Goal: Task Accomplishment & Management: Manage account settings

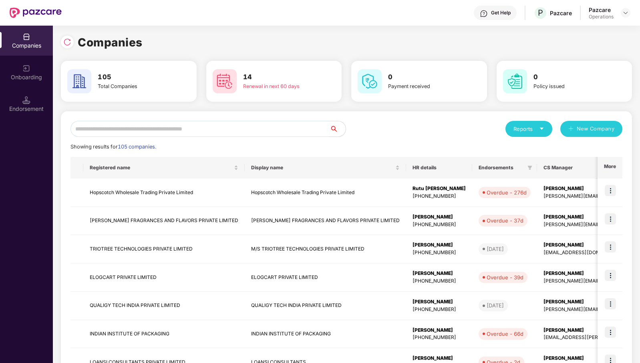
click at [221, 131] on input "text" at bounding box center [200, 129] width 259 height 16
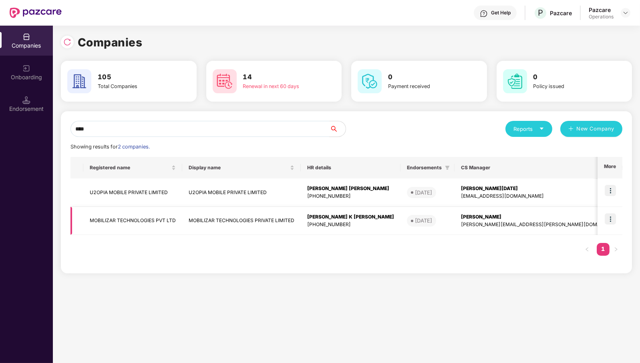
type input "****"
click at [613, 218] on img at bounding box center [610, 219] width 11 height 11
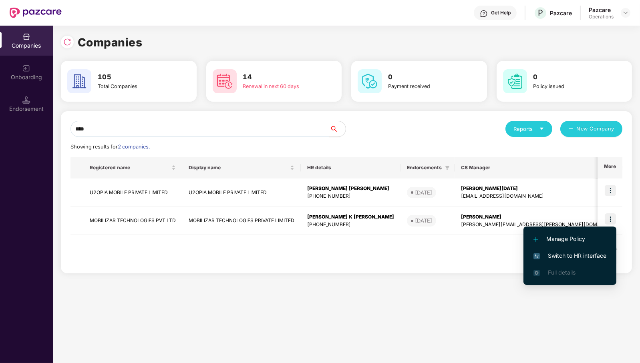
click at [584, 253] on span "Switch to HR interface" at bounding box center [570, 256] width 73 height 9
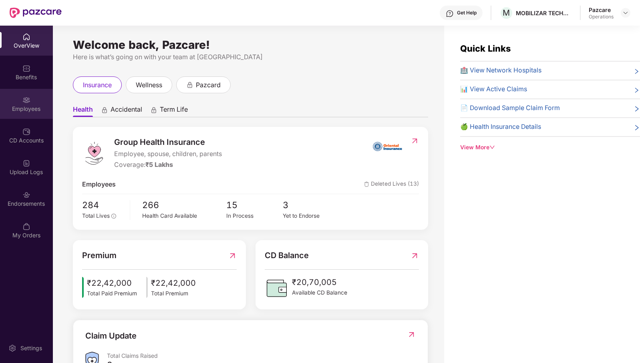
click at [27, 109] on div "Employees" at bounding box center [26, 109] width 53 height 8
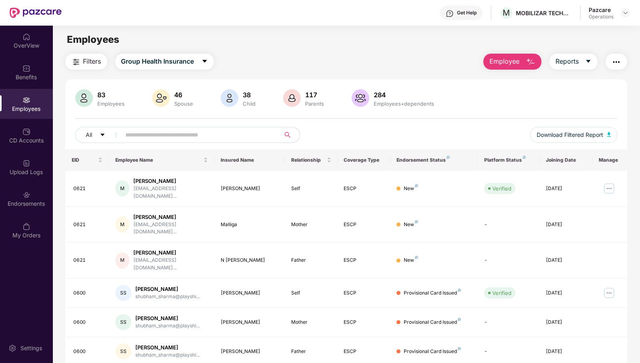
click at [620, 61] on img "button" at bounding box center [617, 62] width 10 height 10
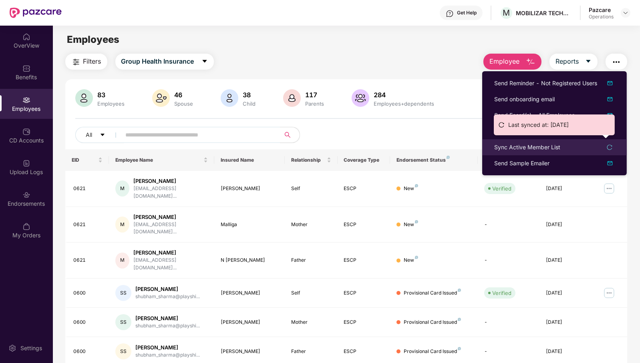
click at [546, 144] on div "Sync Active Member List" at bounding box center [527, 147] width 66 height 9
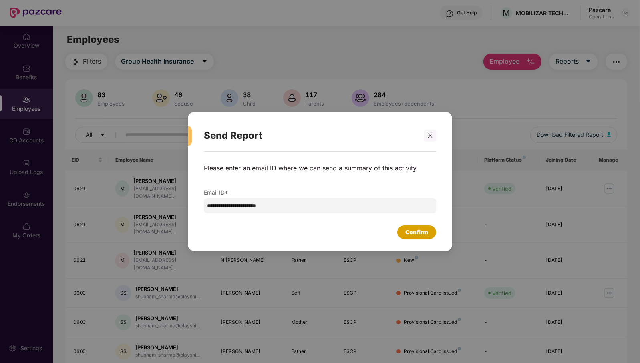
click at [425, 234] on div "Confirm" at bounding box center [416, 232] width 23 height 9
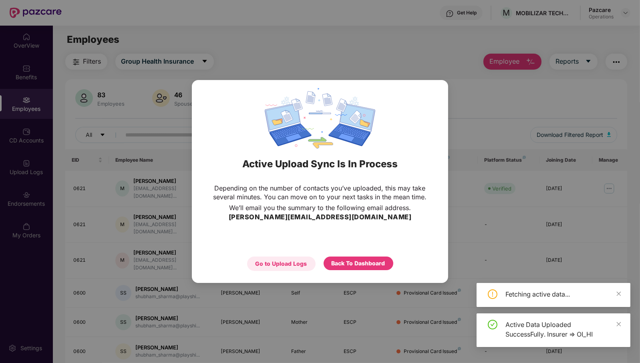
click at [287, 262] on div "Go to Upload Logs" at bounding box center [282, 264] width 52 height 9
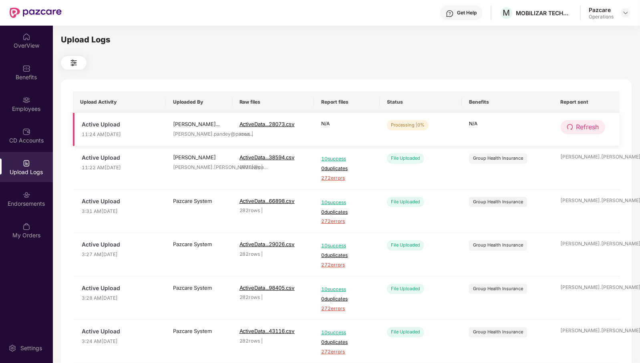
click at [589, 129] on span "Refresh" at bounding box center [587, 127] width 23 height 10
click at [585, 129] on span "Refresh" at bounding box center [587, 127] width 23 height 10
click at [585, 129] on span "Refresh" at bounding box center [588, 127] width 23 height 10
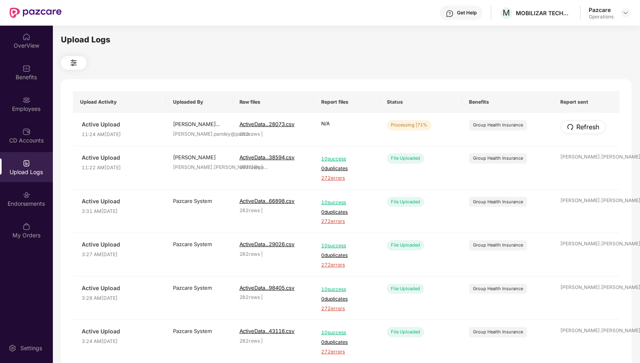
click at [585, 129] on span "Refresh" at bounding box center [588, 127] width 23 height 10
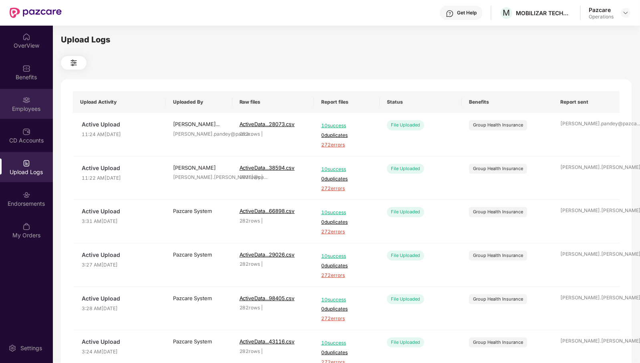
click at [19, 105] on div "Employees" at bounding box center [26, 109] width 53 height 8
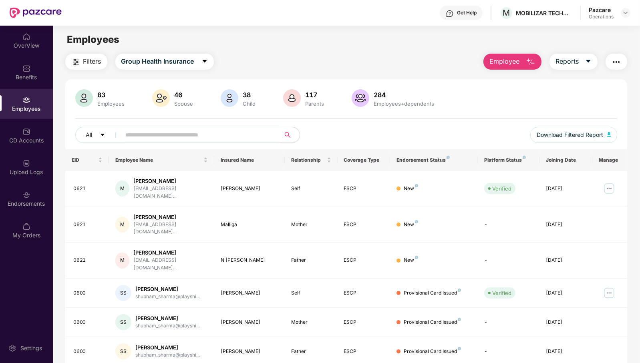
click at [196, 141] on span at bounding box center [198, 135] width 164 height 16
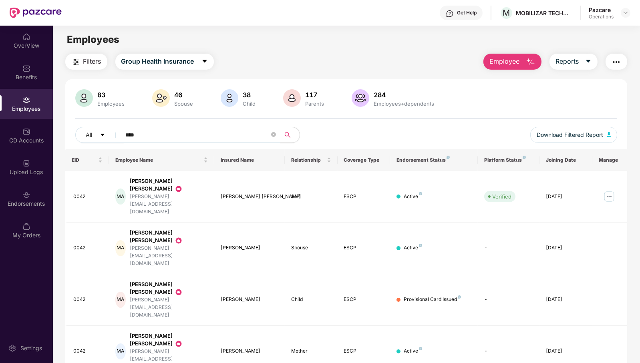
type input "****"
